Goal: Task Accomplishment & Management: Use online tool/utility

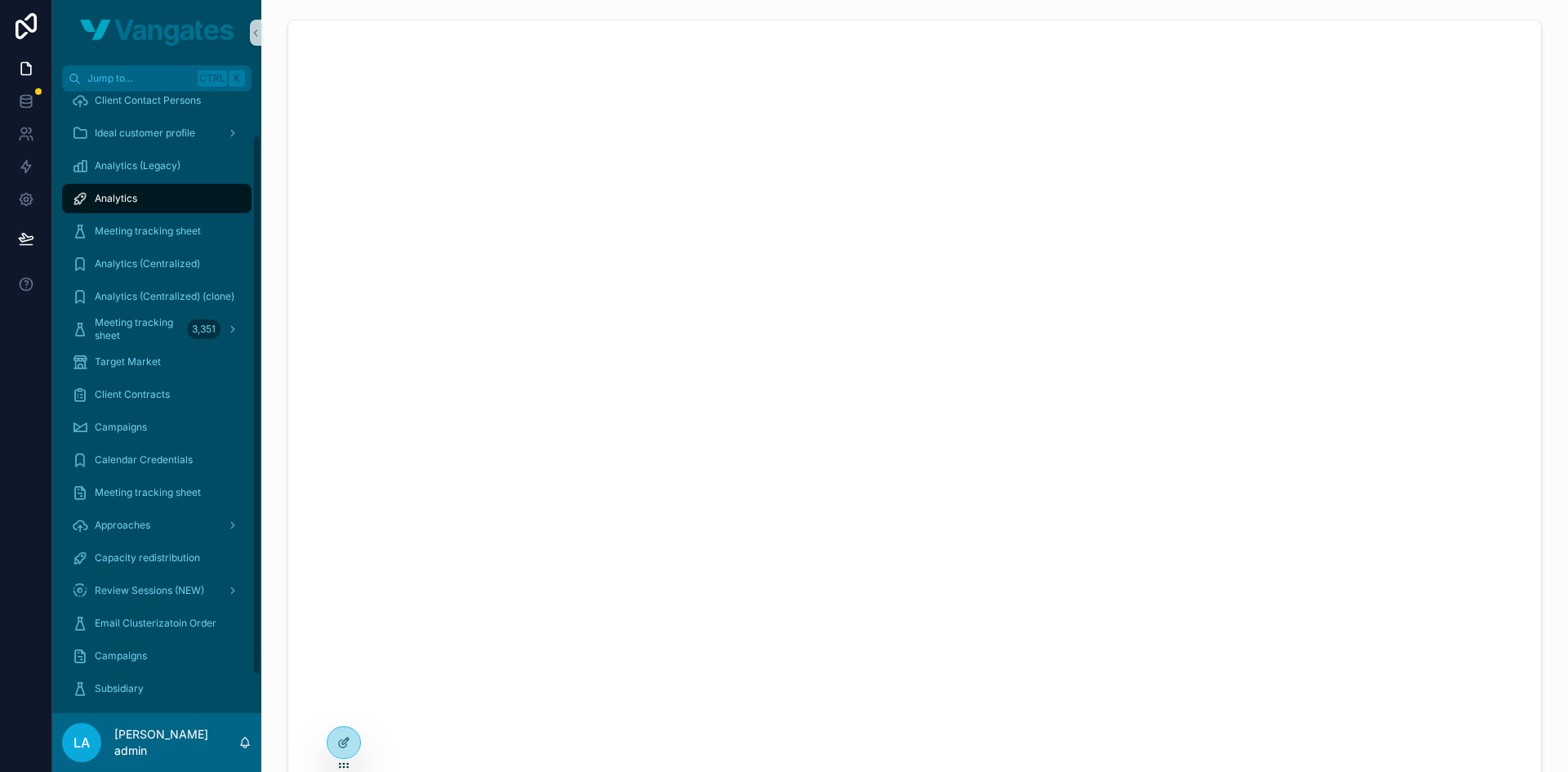
scroll to position [94, 0]
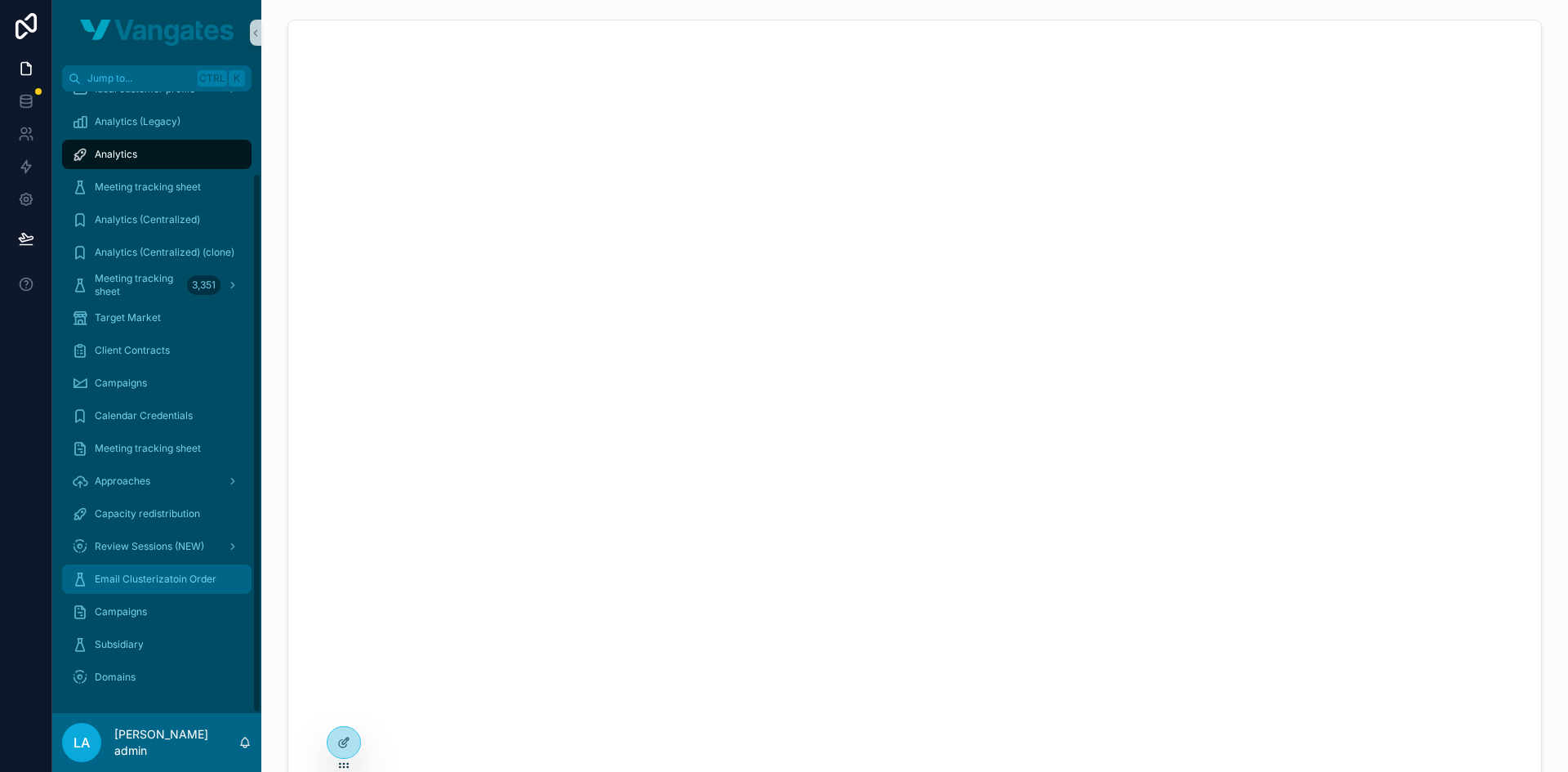
click at [144, 580] on span "Email Clusterizatoin Order" at bounding box center [156, 580] width 122 height 13
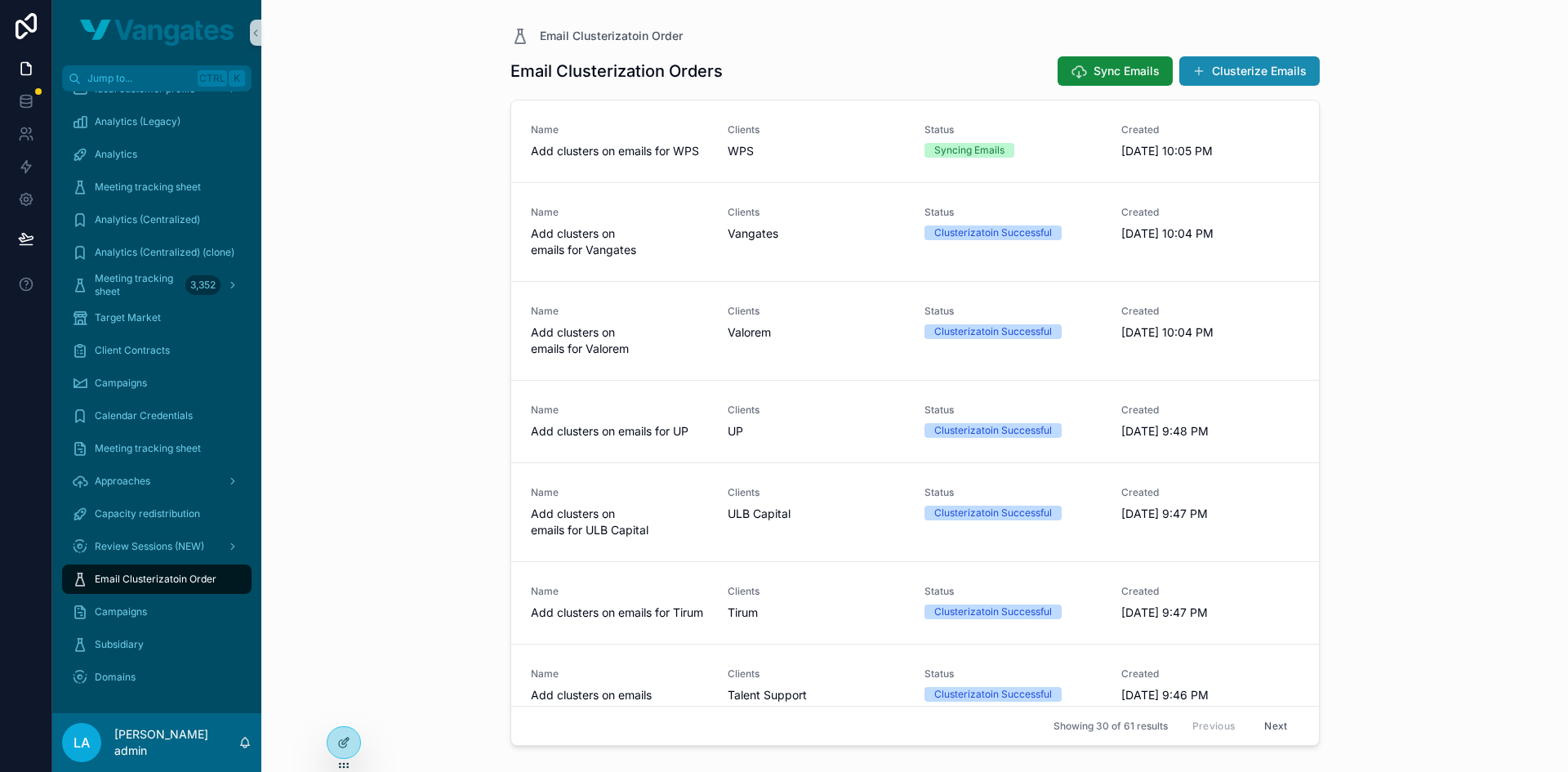
click at [1223, 82] on button "Clusterize Emails" at bounding box center [1250, 70] width 141 height 29
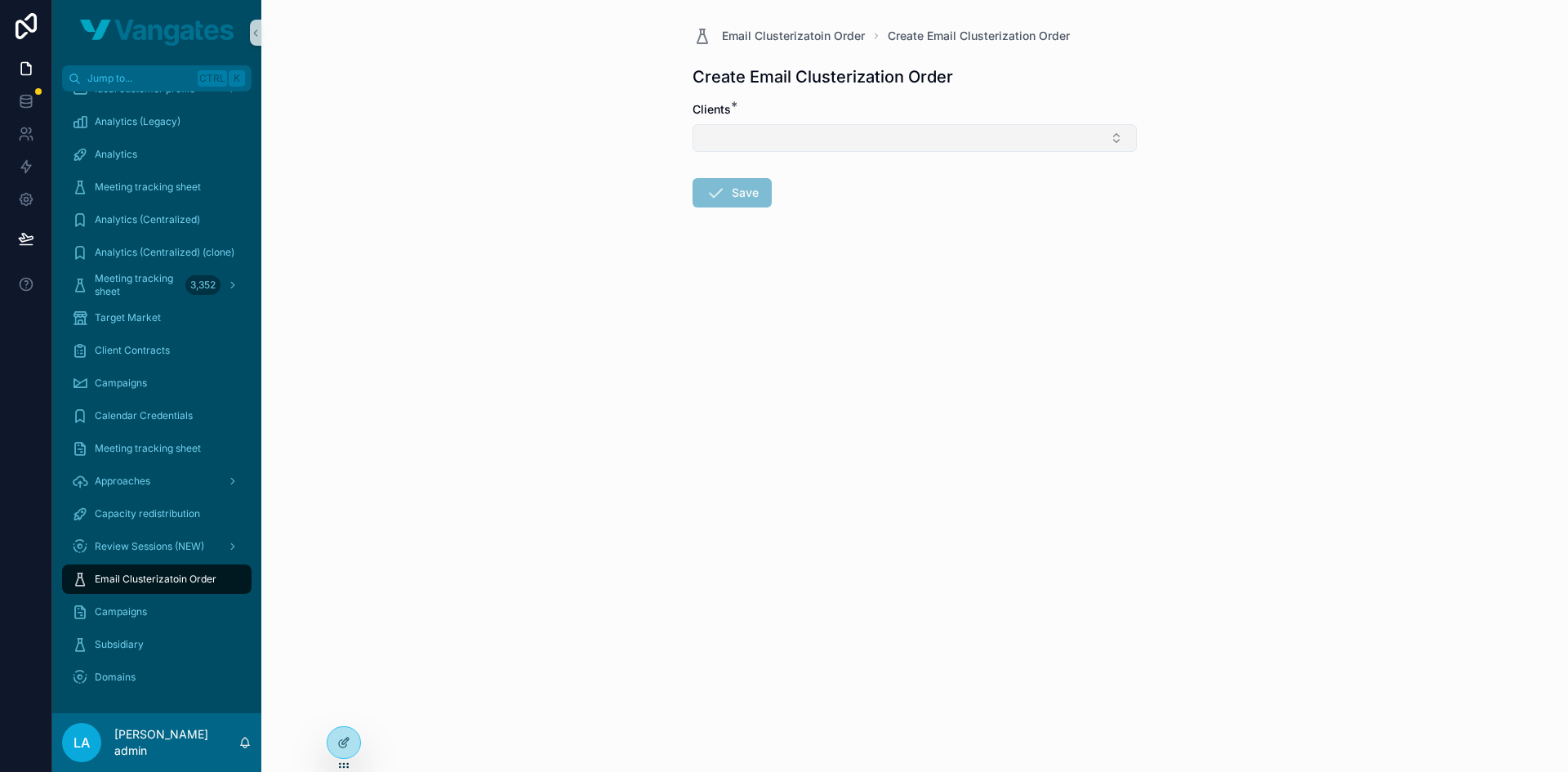
drag, startPoint x: 838, startPoint y: 120, endPoint x: 822, endPoint y: 128, distance: 17.9
click at [833, 122] on div "Clients *" at bounding box center [915, 127] width 445 height 51
click at [822, 128] on button "Select Button" at bounding box center [915, 138] width 445 height 28
type input "***"
click at [776, 201] on div "WPS" at bounding box center [914, 203] width 436 height 26
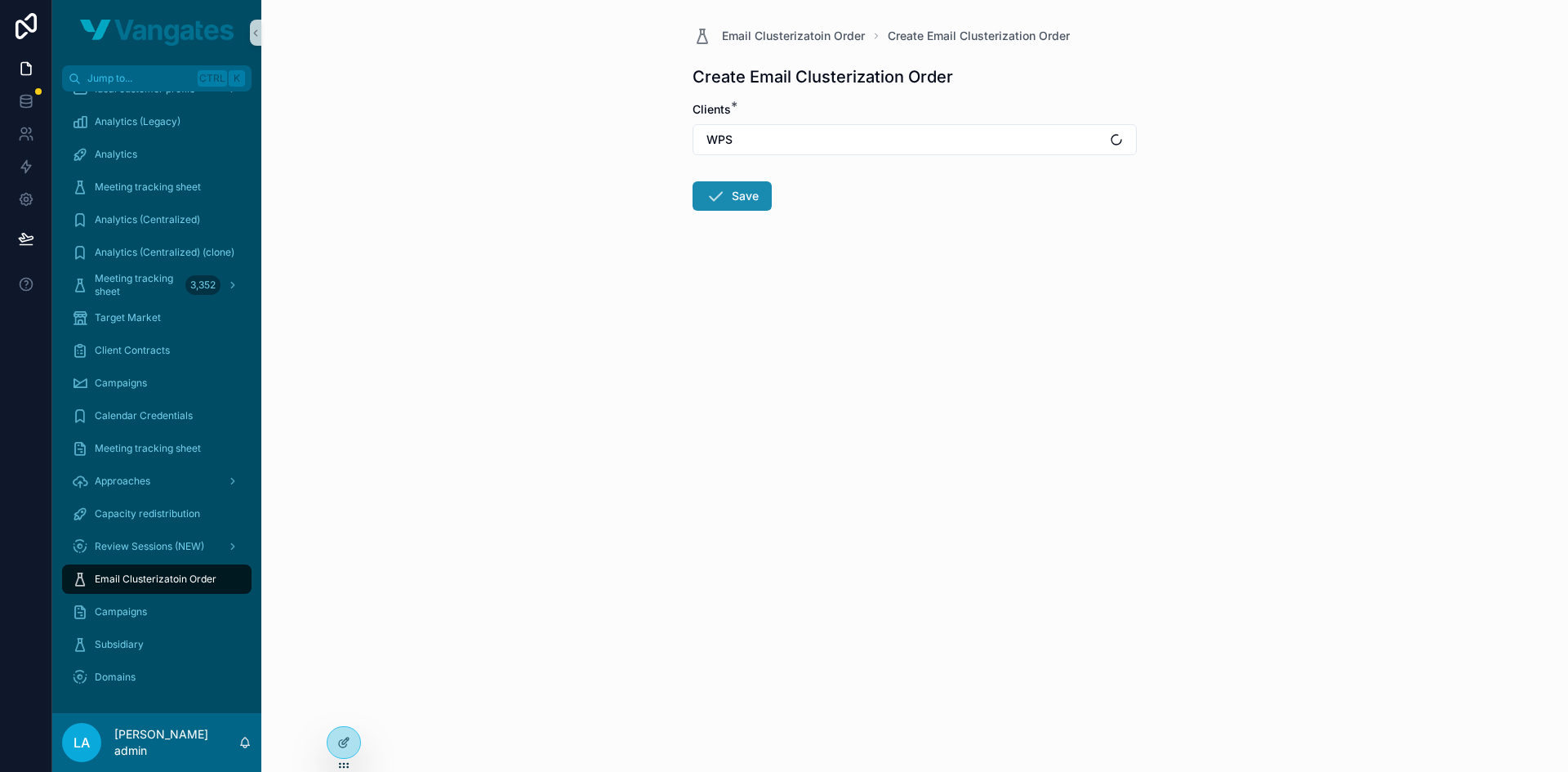
click at [718, 193] on icon "scrollable content" at bounding box center [716, 196] width 20 height 20
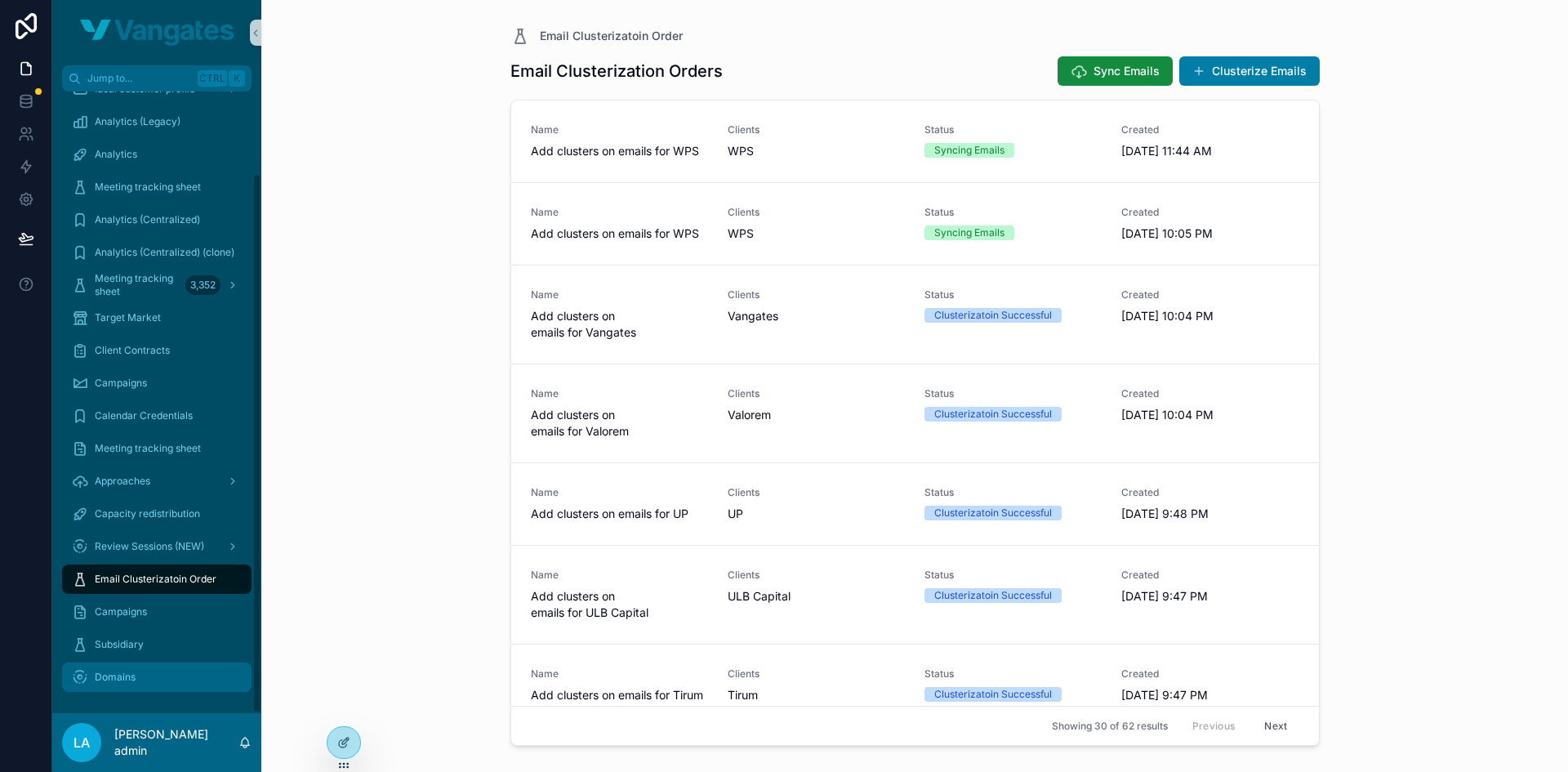
click at [135, 677] on span "Domains" at bounding box center [115, 677] width 41 height 13
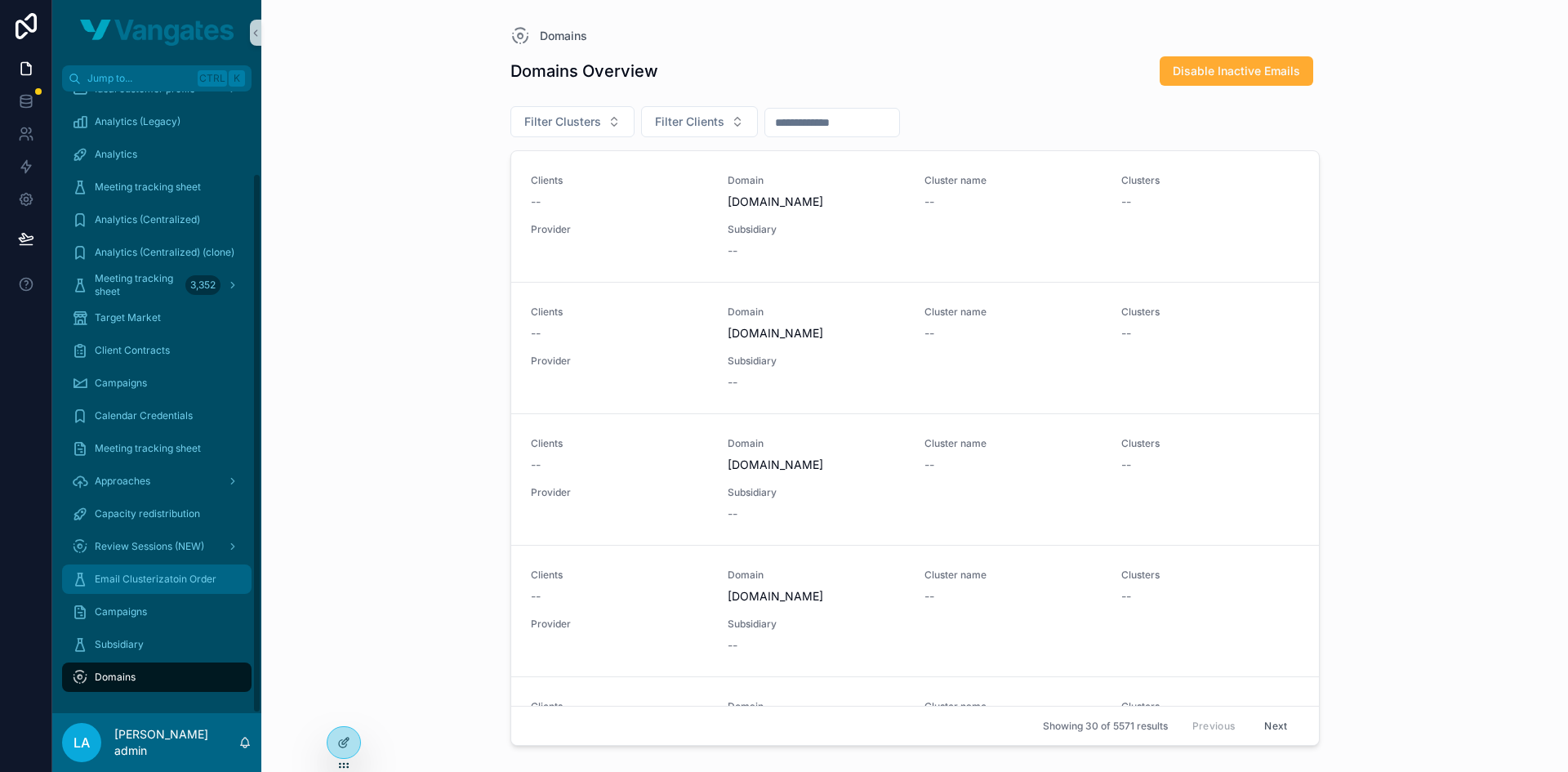
click at [133, 582] on span "Email Clusterizatoin Order" at bounding box center [156, 580] width 122 height 13
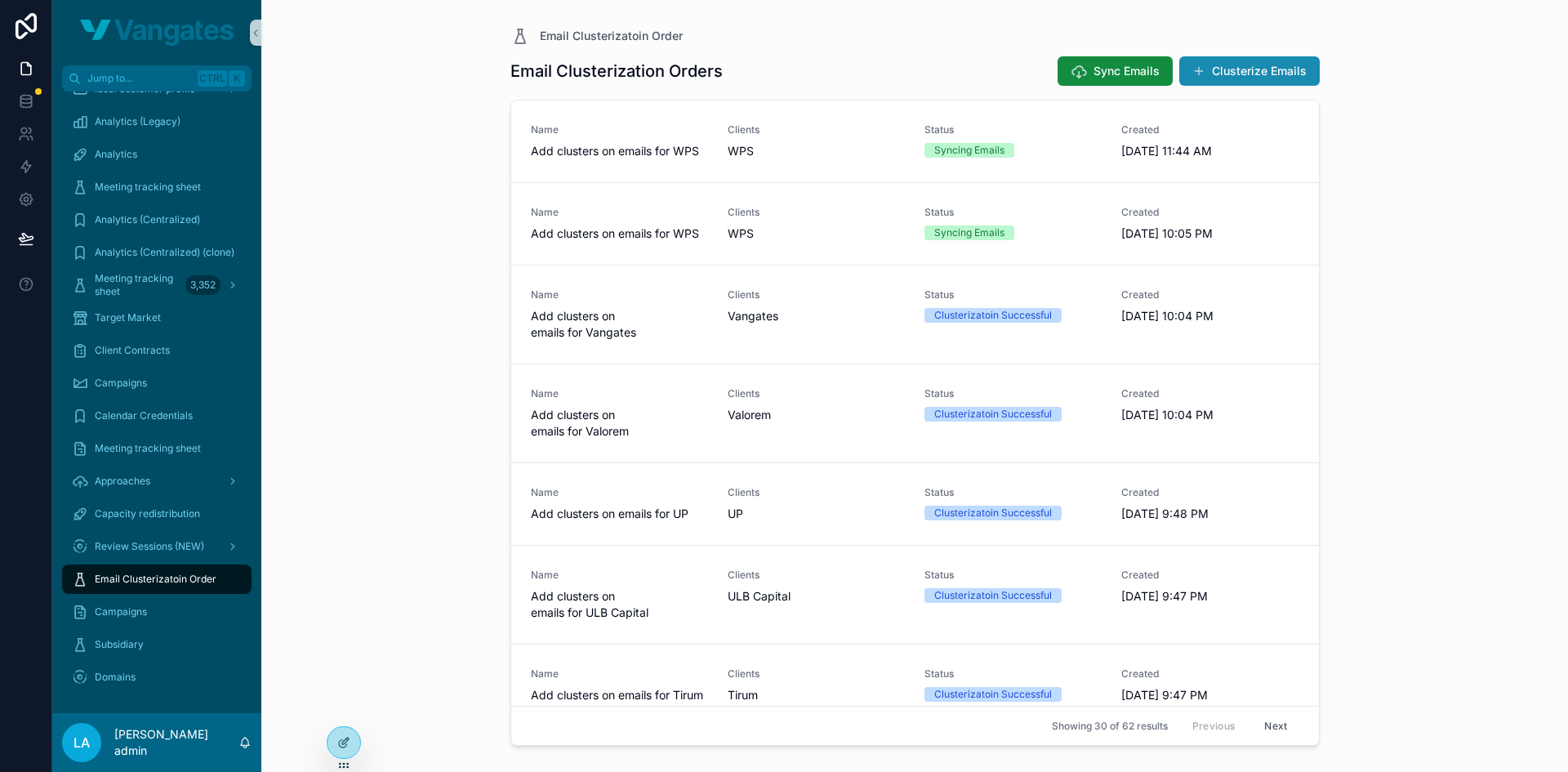
click at [1236, 66] on button "Clusterize Emails" at bounding box center [1250, 70] width 141 height 29
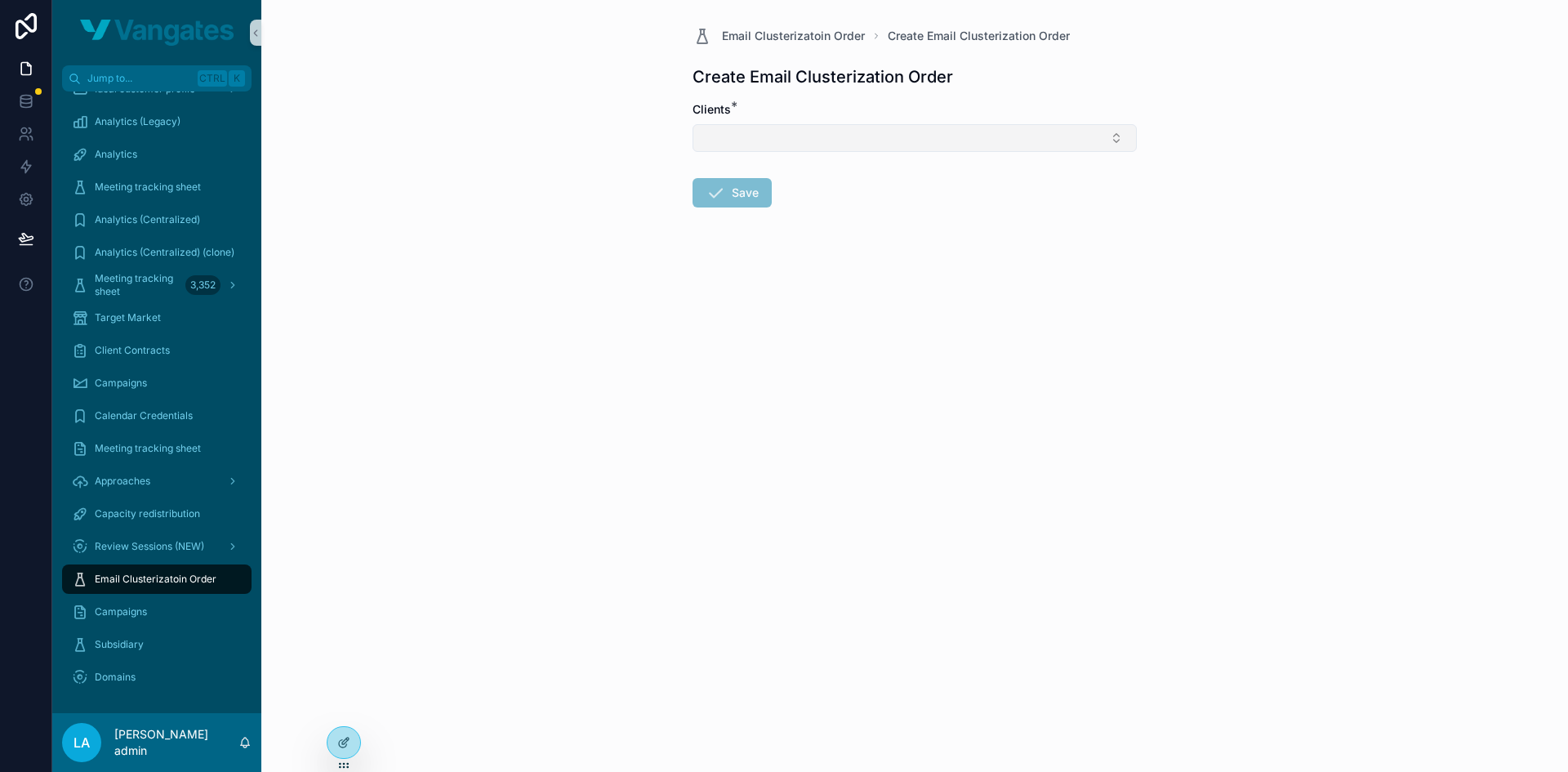
click at [834, 148] on button "Select Button" at bounding box center [915, 138] width 445 height 28
type input "***"
click at [782, 192] on div "WPS" at bounding box center [914, 203] width 436 height 26
click at [734, 197] on button "Save" at bounding box center [732, 195] width 79 height 29
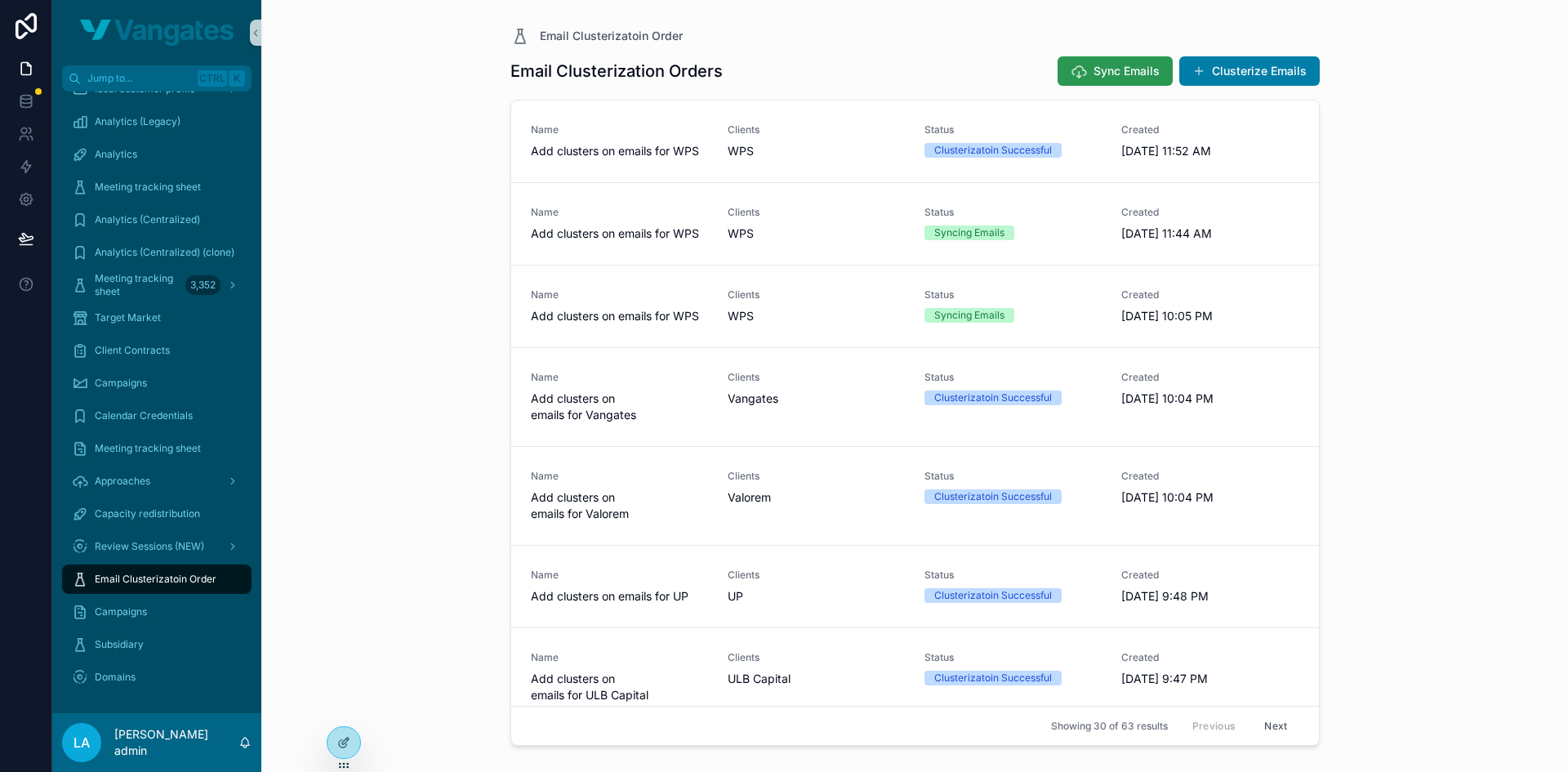
click at [1092, 63] on button "Sync Emails" at bounding box center [1115, 70] width 115 height 29
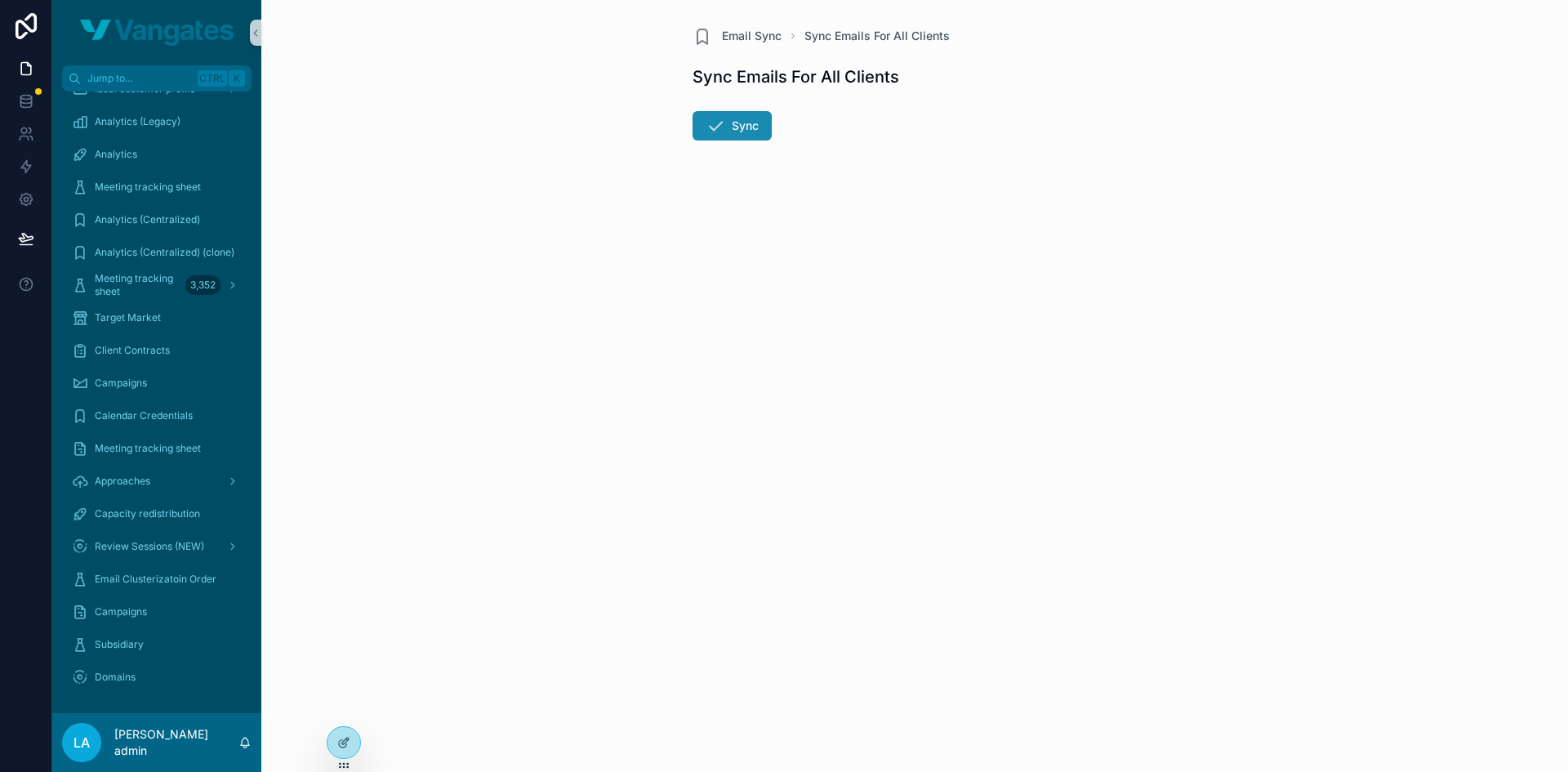
click at [755, 135] on button "Sync" at bounding box center [732, 125] width 79 height 29
